Goal: Task Accomplishment & Management: Use online tool/utility

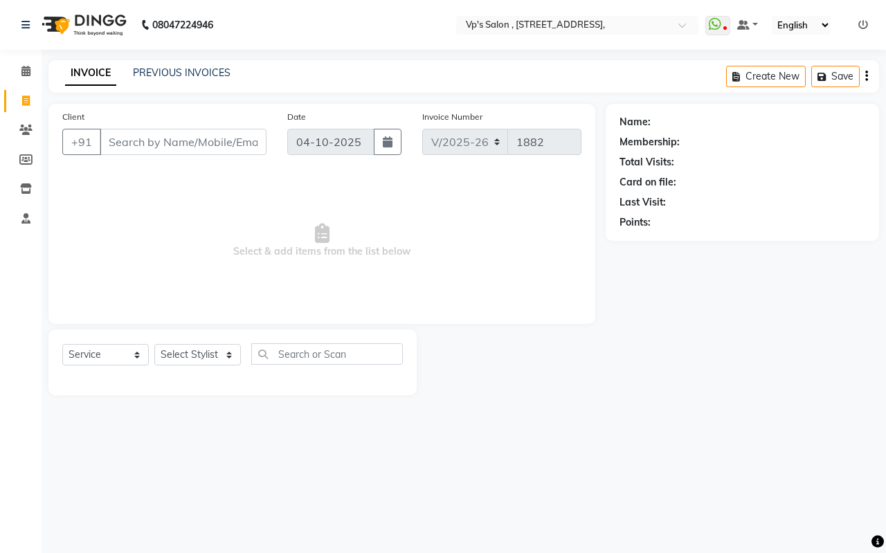
select select "4917"
select select "service"
click at [864, 26] on icon at bounding box center [864, 25] width 10 height 10
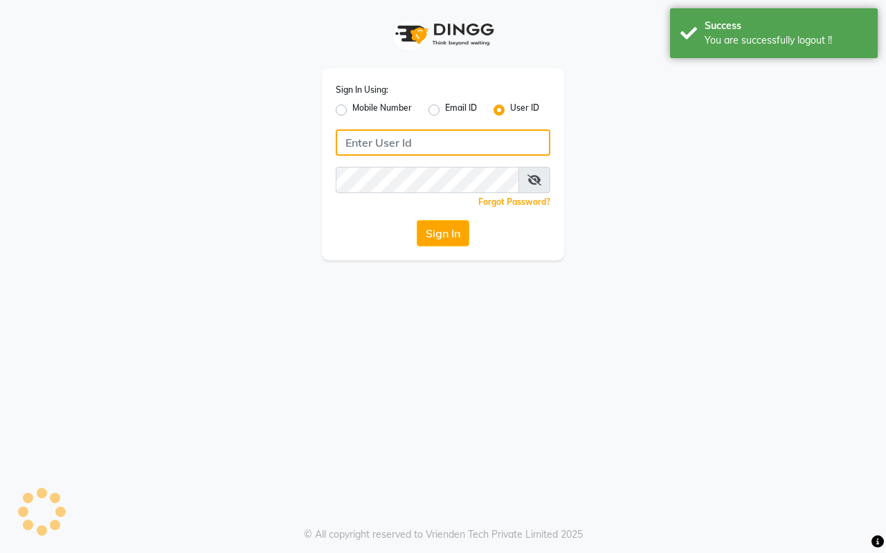
type input "7420902029"
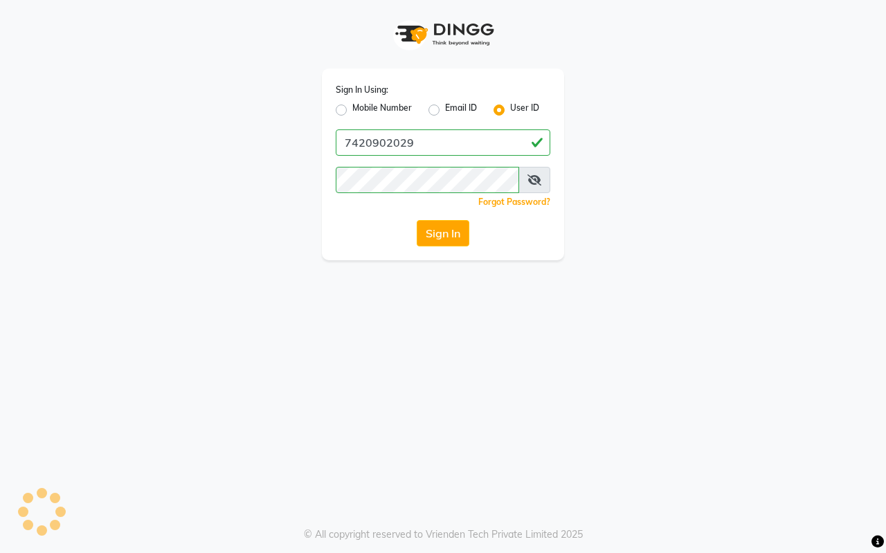
click at [350, 108] on div "Mobile Number" at bounding box center [374, 110] width 76 height 17
click at [510, 109] on label "User ID" at bounding box center [524, 110] width 29 height 17
click at [510, 109] on input "User ID" at bounding box center [514, 106] width 9 height 9
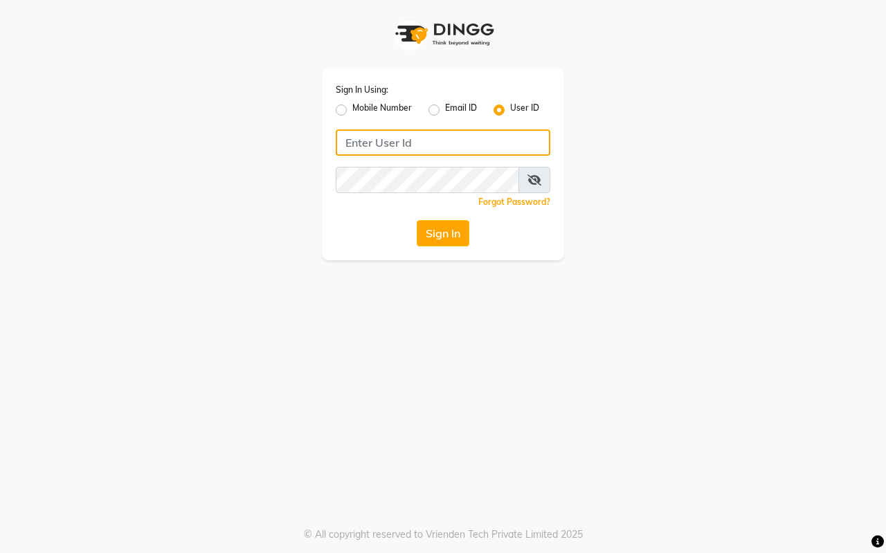
click at [443, 140] on input "Username" at bounding box center [443, 143] width 215 height 26
type input "vpsalon"
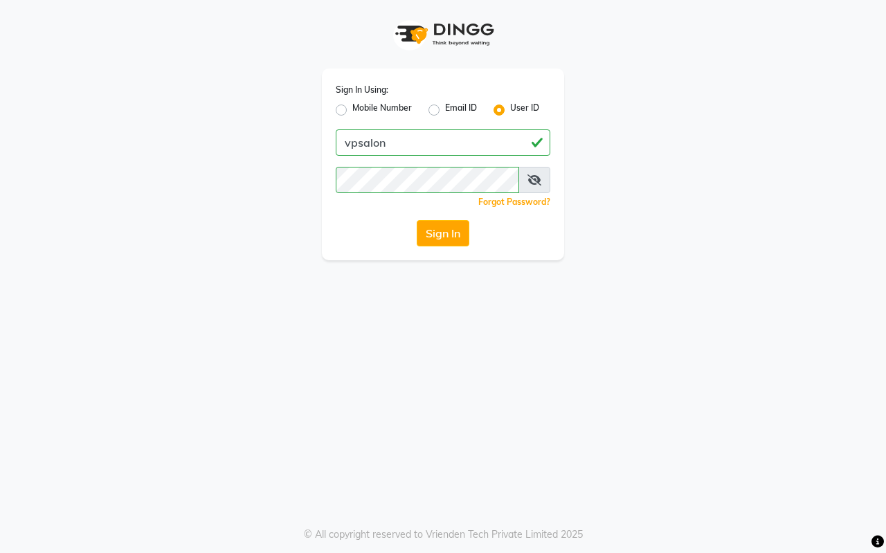
click at [541, 177] on icon at bounding box center [535, 180] width 14 height 11
click at [438, 224] on button "Sign In" at bounding box center [443, 233] width 53 height 26
